Goal: Find specific page/section: Find specific page/section

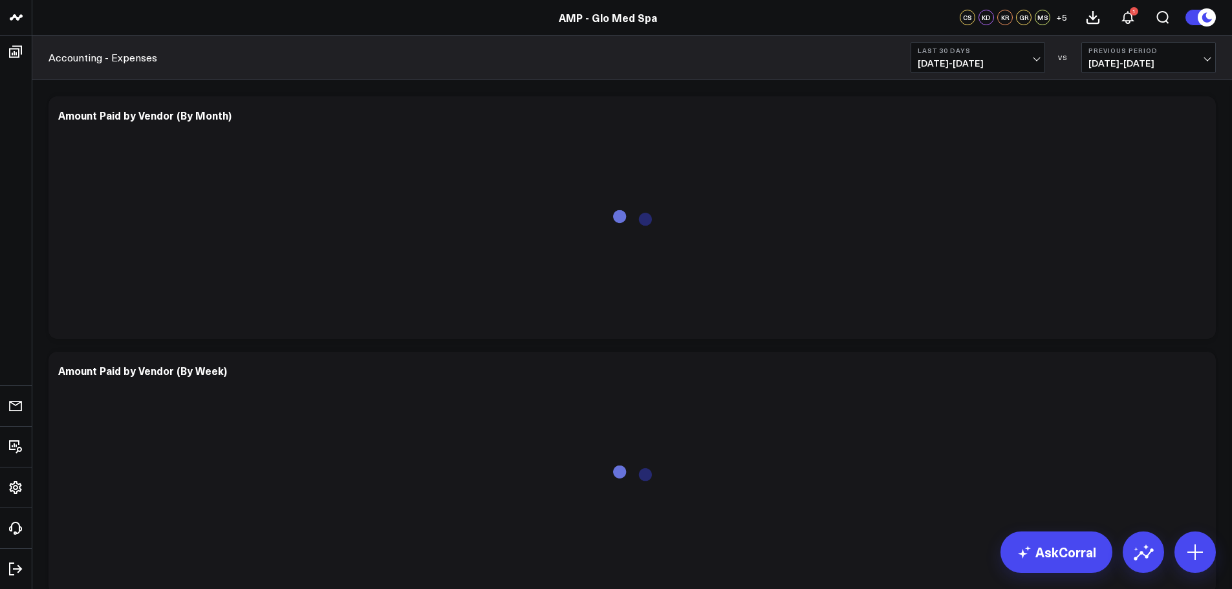
click at [1011, 58] on button "Last 30 Days [DATE] - [DATE]" at bounding box center [977, 57] width 134 height 31
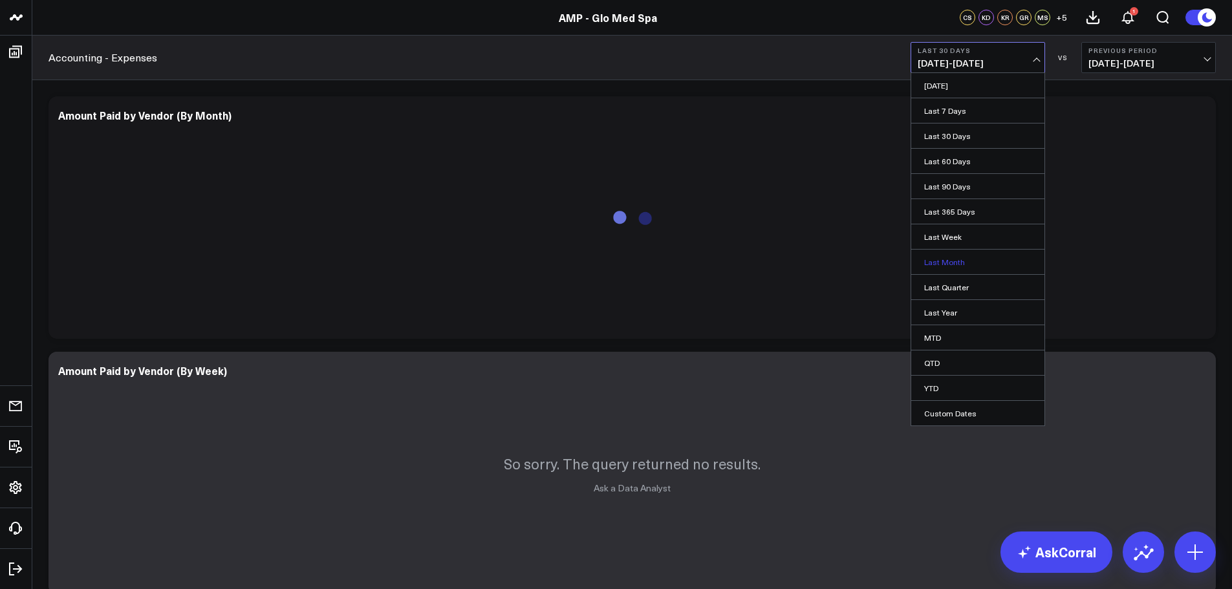
click at [954, 263] on link "Last Month" at bounding box center [977, 262] width 133 height 25
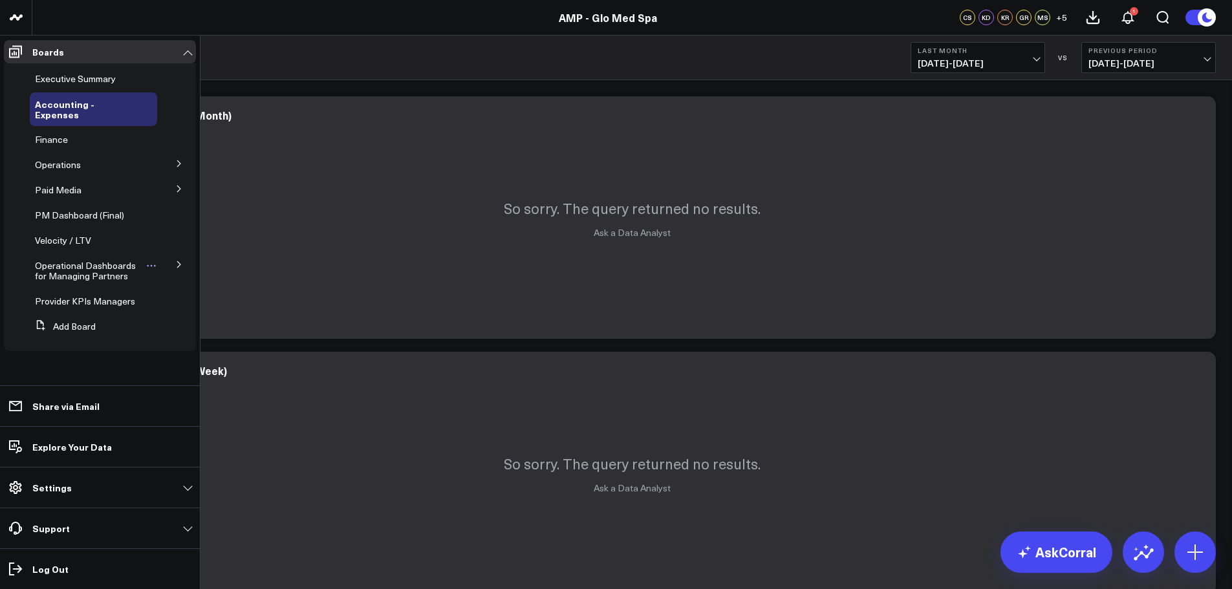
click at [102, 259] on span "Operational Dashboards for Managing Partners" at bounding box center [85, 270] width 101 height 23
click at [180, 261] on icon at bounding box center [179, 265] width 8 height 8
click at [84, 334] on span "KPI - Sales per Service Hour" at bounding box center [89, 338] width 93 height 23
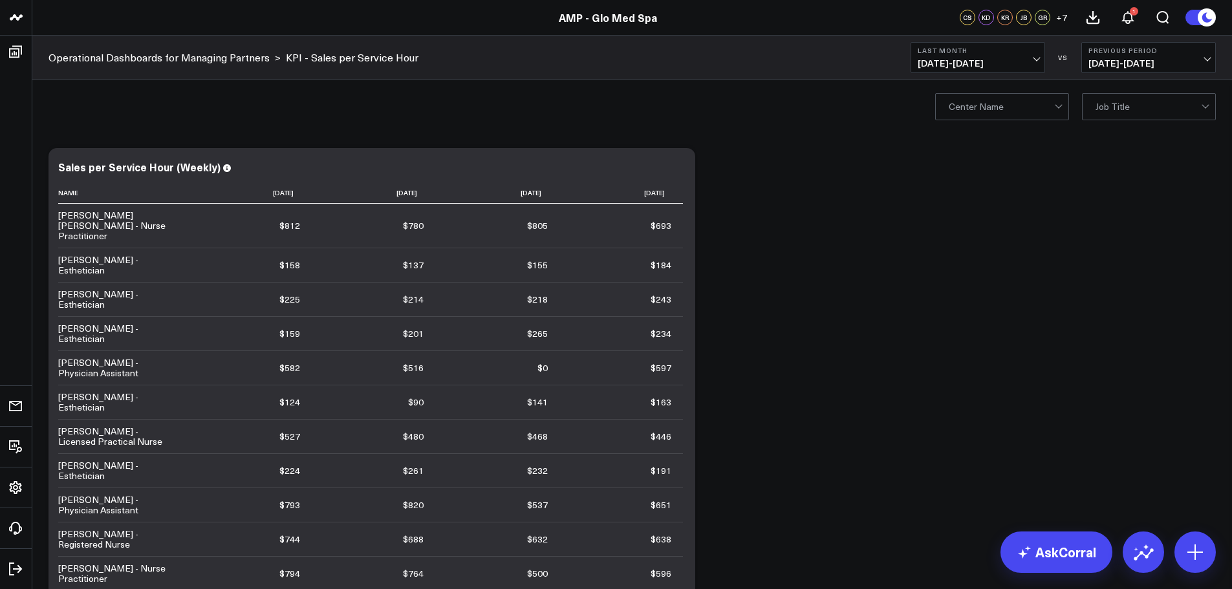
click at [1197, 14] on icon at bounding box center [1208, 17] width 23 height 23
